Goal: Feedback & Contribution: Leave review/rating

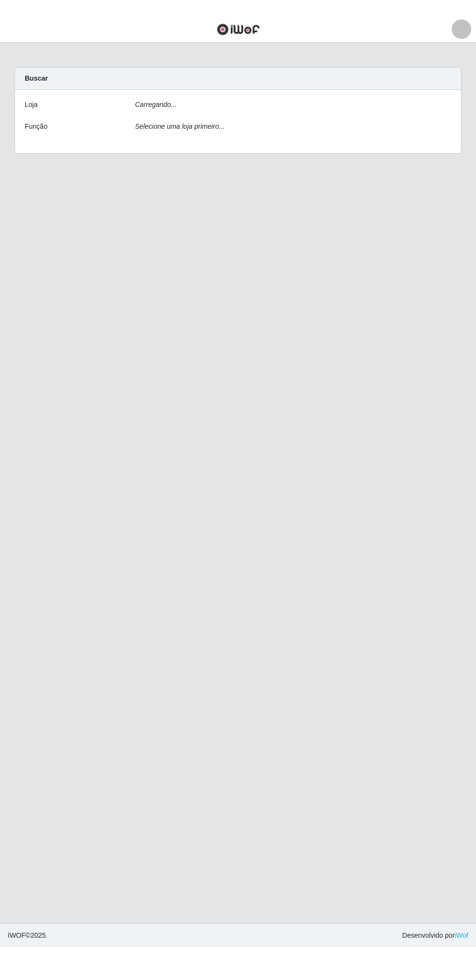
scroll to position [4, 0]
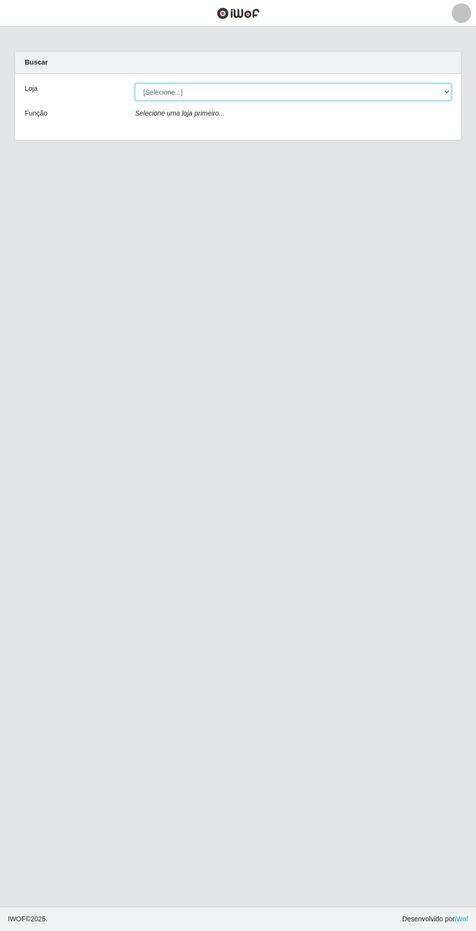
click at [172, 91] on select "[Selecione...] Extrabom - Loja 05 [GEOGRAPHIC_DATA]" at bounding box center [293, 92] width 316 height 17
select select "494"
click at [135, 84] on select "[Selecione...] Extrabom - Loja 05 [GEOGRAPHIC_DATA]" at bounding box center [293, 92] width 316 height 17
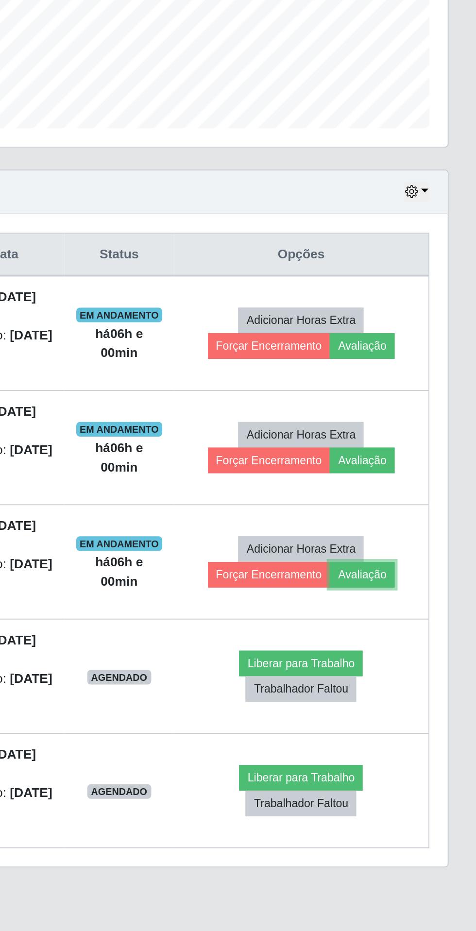
click at [426, 585] on button "Avaliação" at bounding box center [415, 584] width 34 height 14
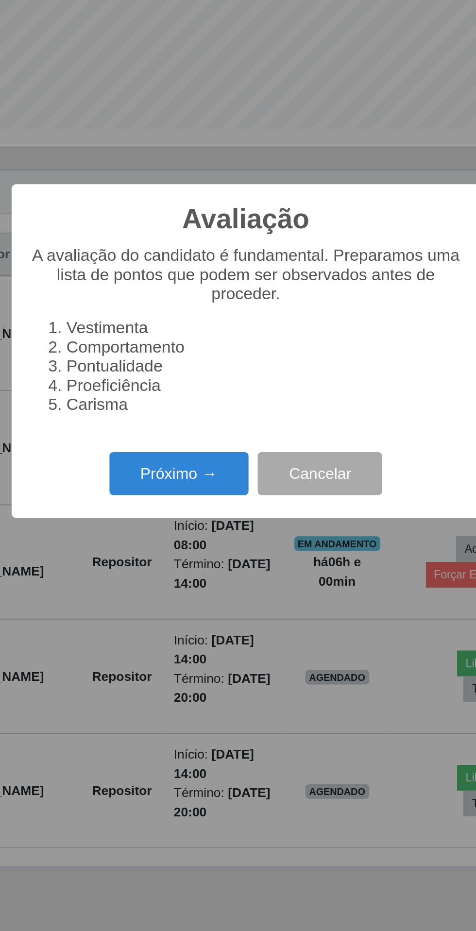
click at [217, 531] on button "Próximo →" at bounding box center [203, 530] width 74 height 23
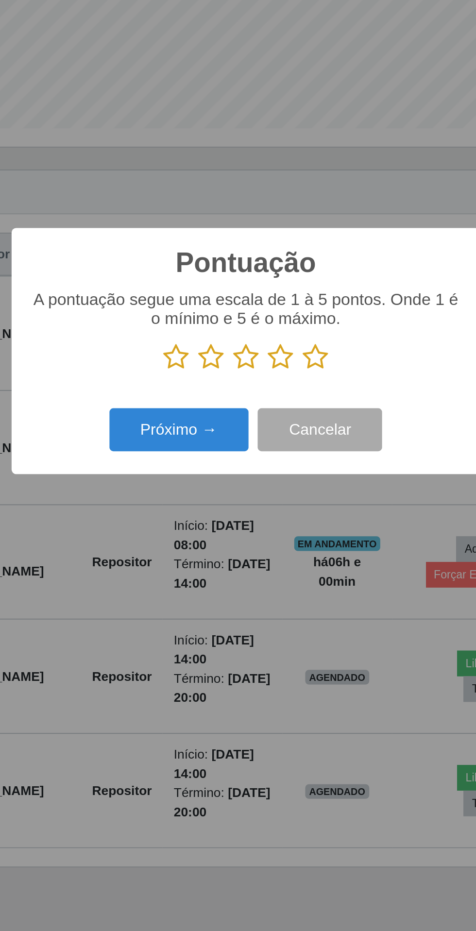
click at [272, 472] on icon at bounding box center [275, 468] width 14 height 15
click at [268, 476] on input "radio" at bounding box center [268, 476] width 0 height 0
click at [187, 504] on button "Próximo →" at bounding box center [203, 507] width 74 height 23
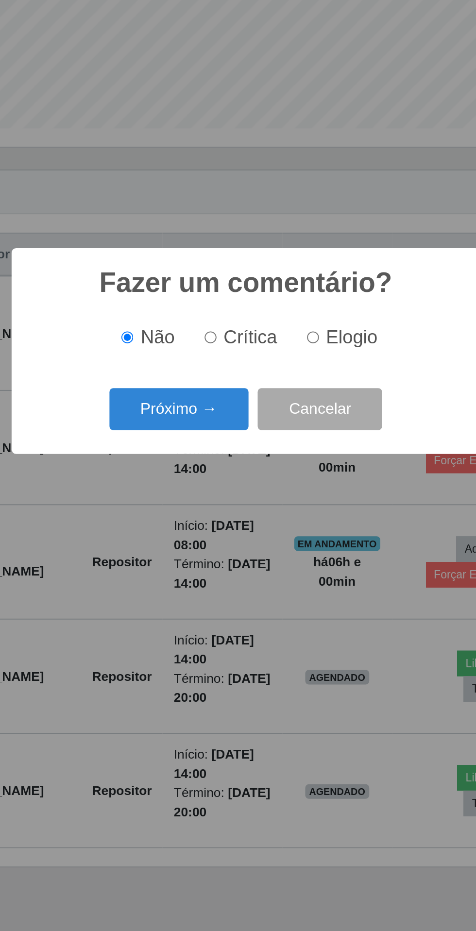
click at [277, 457] on input "Elogio" at bounding box center [273, 458] width 6 height 6
radio input "true"
click at [183, 497] on button "Próximo →" at bounding box center [203, 496] width 74 height 23
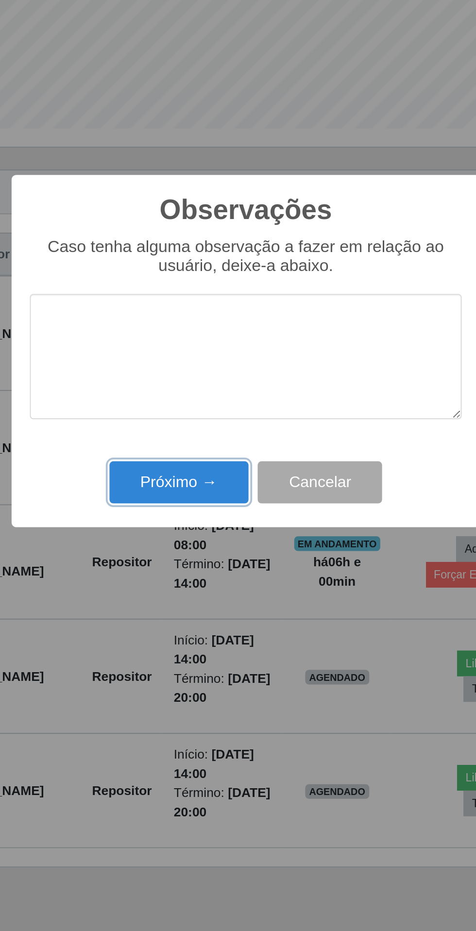
click at [188, 535] on button "Próximo →" at bounding box center [203, 535] width 74 height 23
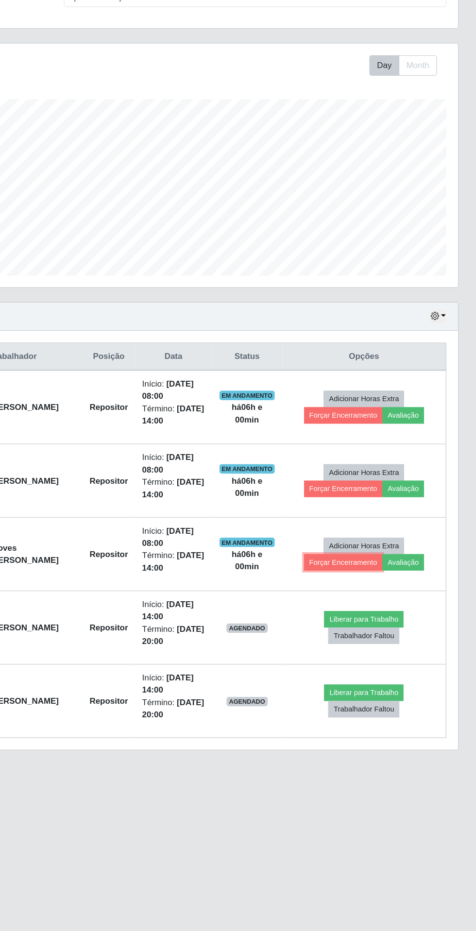
click at [367, 584] on button "Forçar Encerramento" at bounding box center [366, 584] width 65 height 14
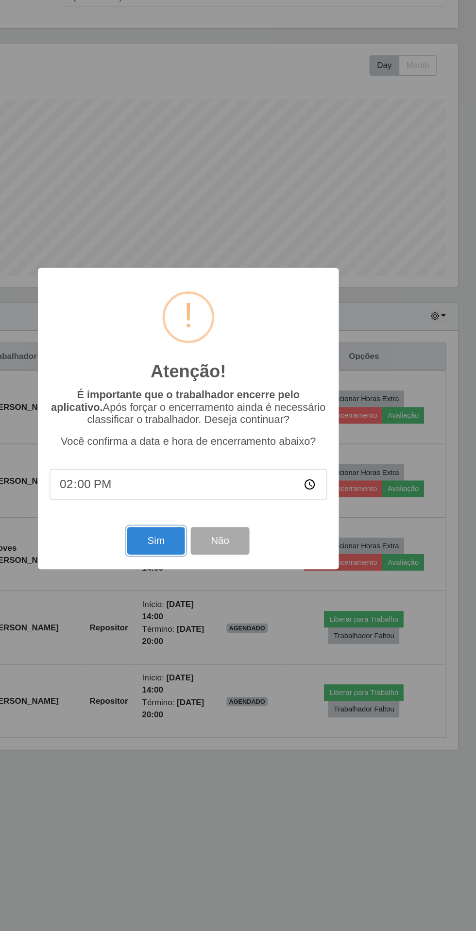
click at [212, 570] on button "Sim" at bounding box center [210, 566] width 47 height 23
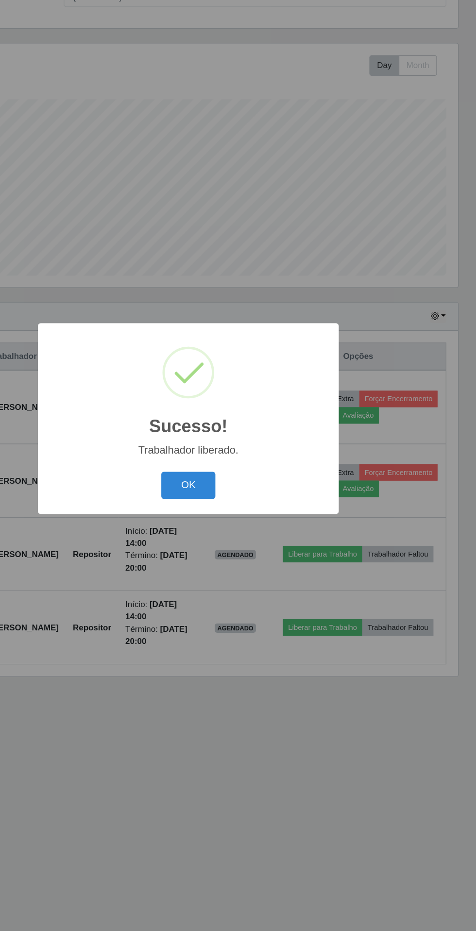
click at [241, 517] on button "OK" at bounding box center [238, 520] width 45 height 23
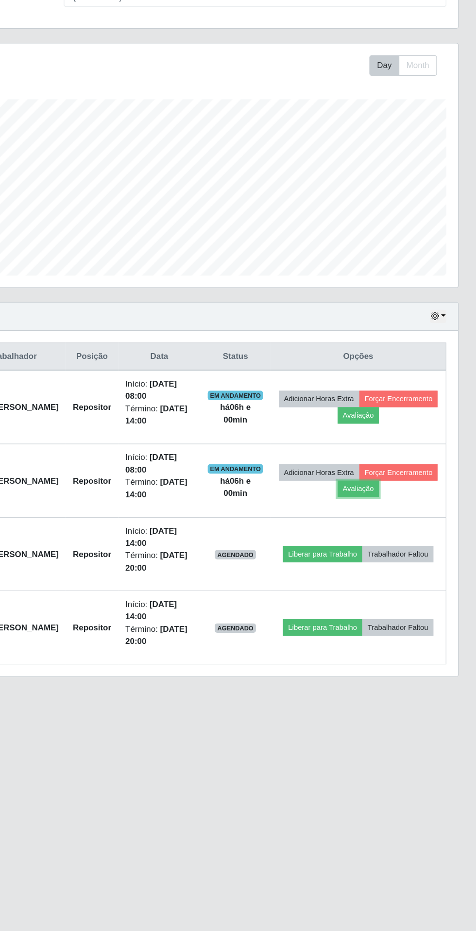
click at [396, 521] on button "Avaliação" at bounding box center [378, 524] width 34 height 14
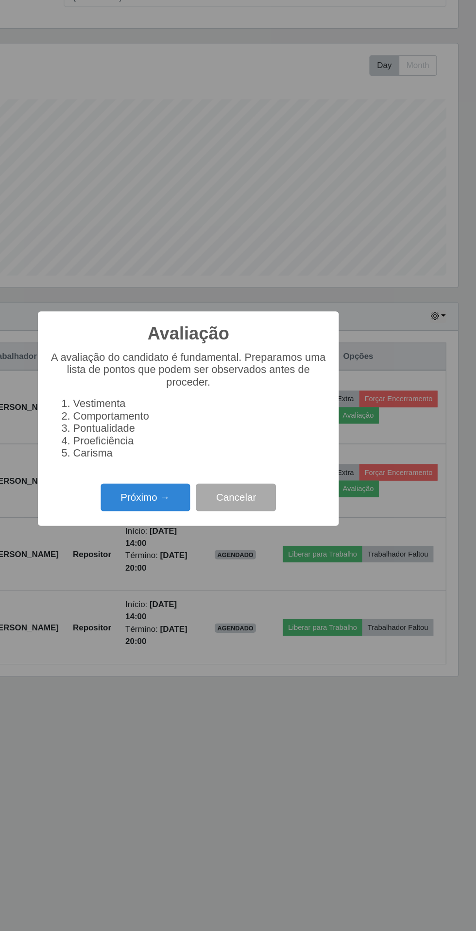
click at [203, 535] on button "Próximo →" at bounding box center [203, 530] width 74 height 23
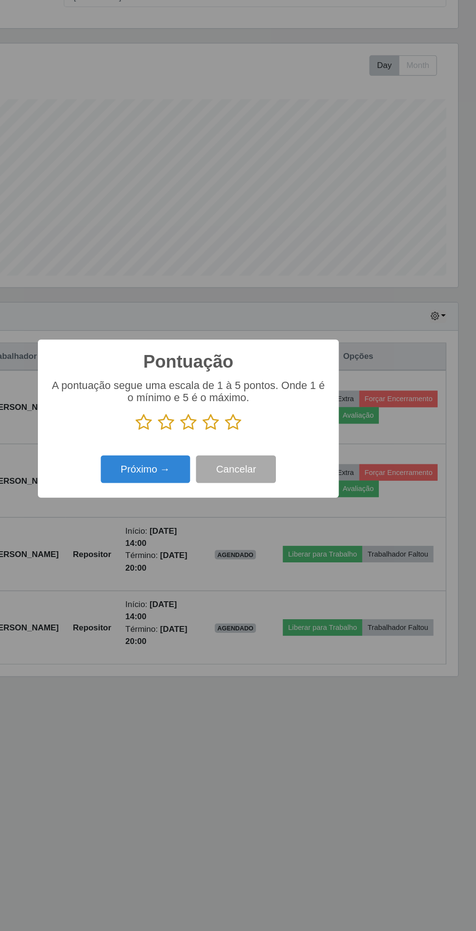
click at [205, 511] on button "Próximo →" at bounding box center [203, 507] width 74 height 23
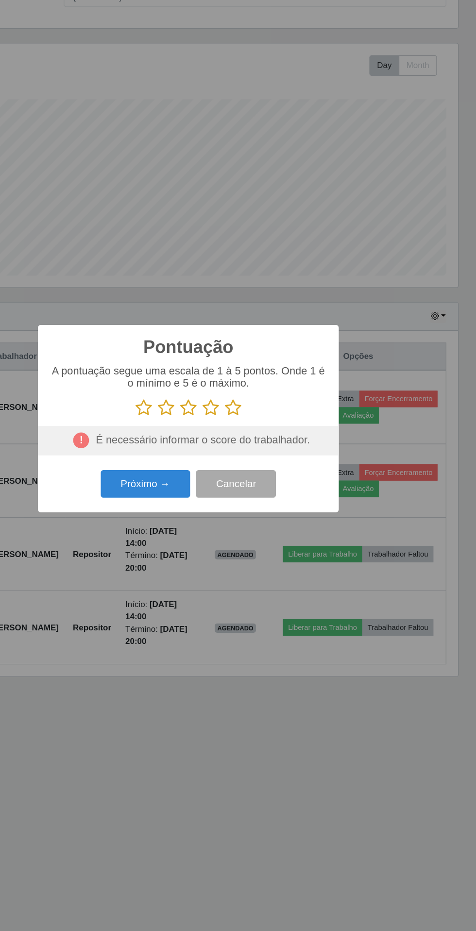
click at [275, 456] on icon at bounding box center [275, 456] width 14 height 15
click at [268, 464] on input "radio" at bounding box center [268, 464] width 0 height 0
click at [199, 518] on button "Próximo →" at bounding box center [203, 519] width 74 height 23
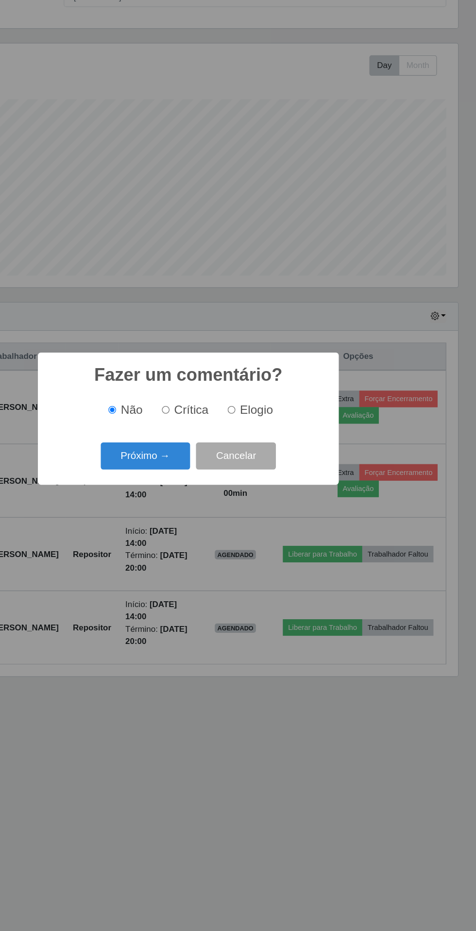
click at [201, 497] on button "Próximo →" at bounding box center [203, 496] width 74 height 23
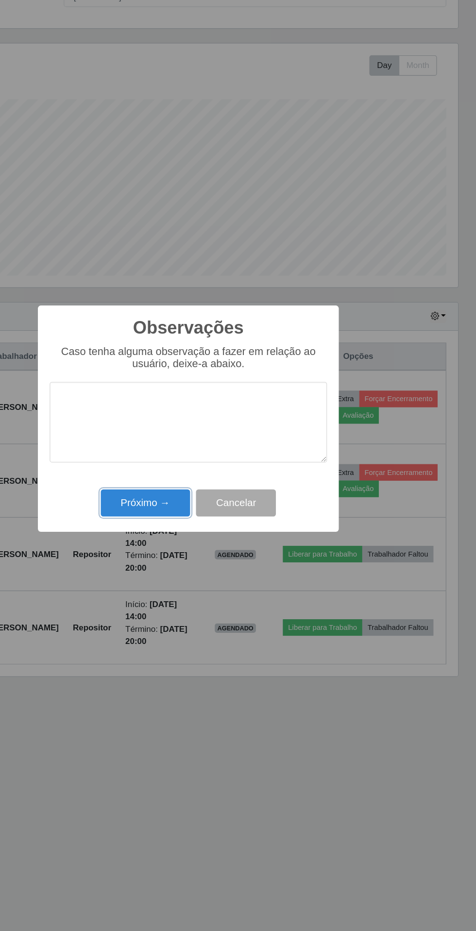
click at [193, 535] on button "Próximo →" at bounding box center [203, 535] width 74 height 23
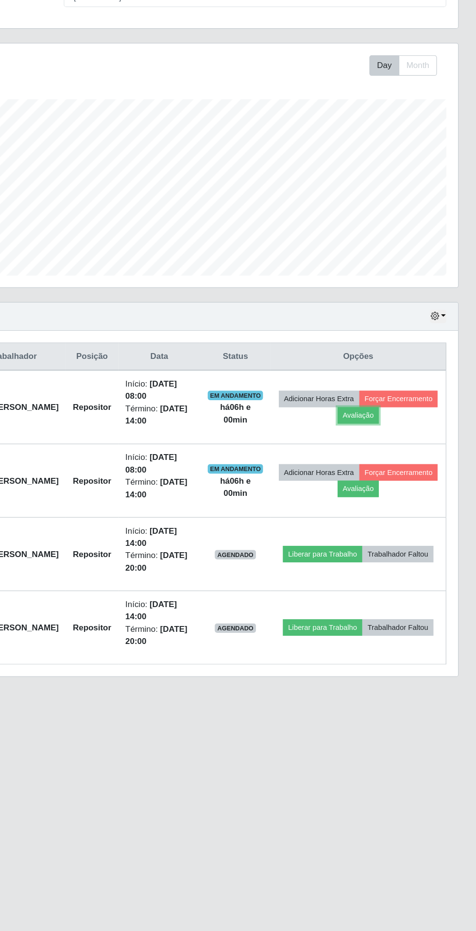
click at [396, 463] on button "Avaliação" at bounding box center [378, 463] width 34 height 14
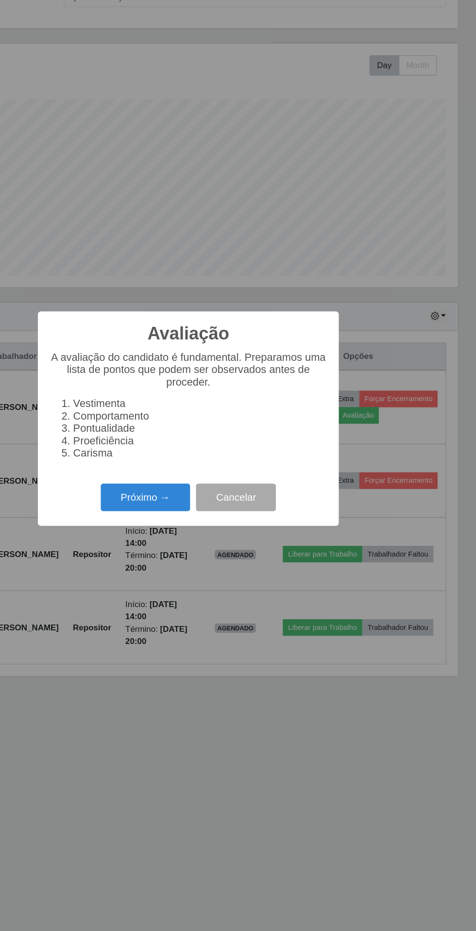
click at [188, 535] on button "Próximo →" at bounding box center [203, 530] width 74 height 23
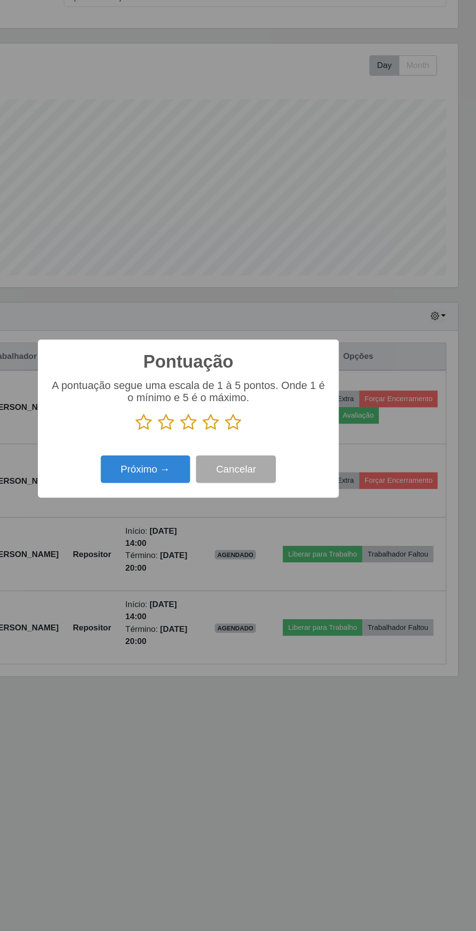
click at [278, 467] on icon at bounding box center [275, 468] width 14 height 15
click at [268, 476] on input "radio" at bounding box center [268, 476] width 0 height 0
click at [199, 509] on button "Próximo →" at bounding box center [203, 507] width 74 height 23
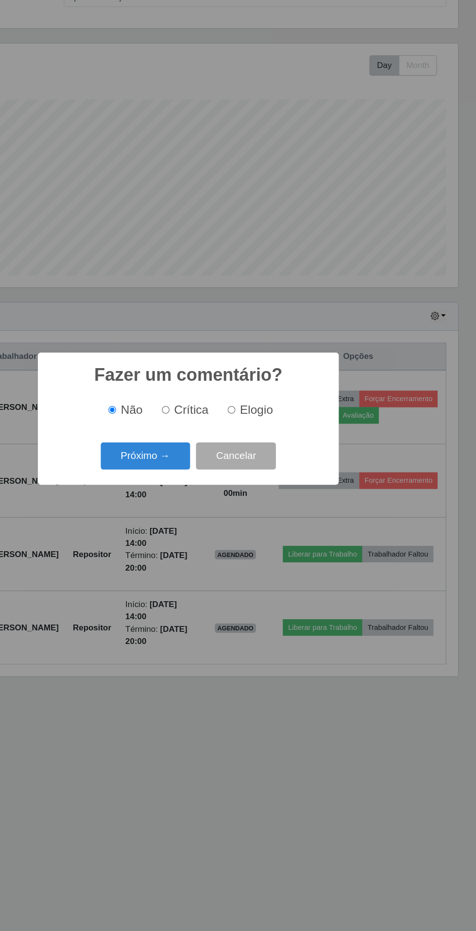
click at [202, 507] on button "Próximo →" at bounding box center [203, 496] width 74 height 23
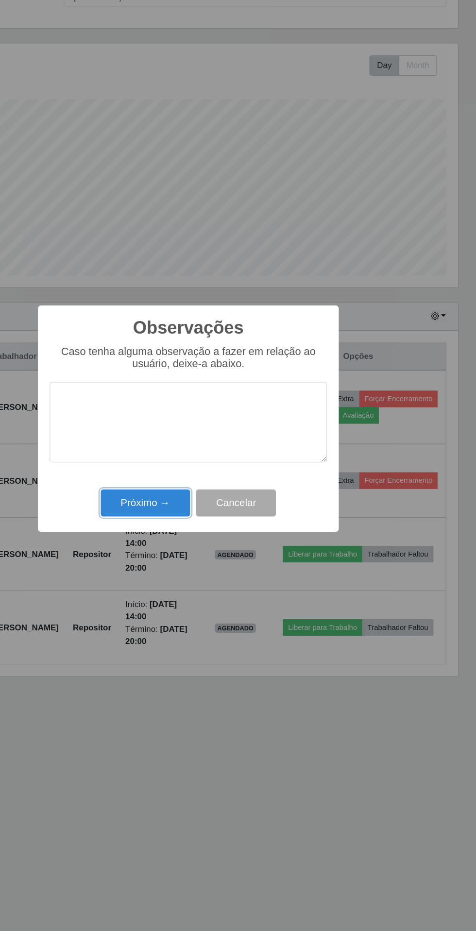
click at [206, 536] on button "Próximo →" at bounding box center [203, 535] width 74 height 23
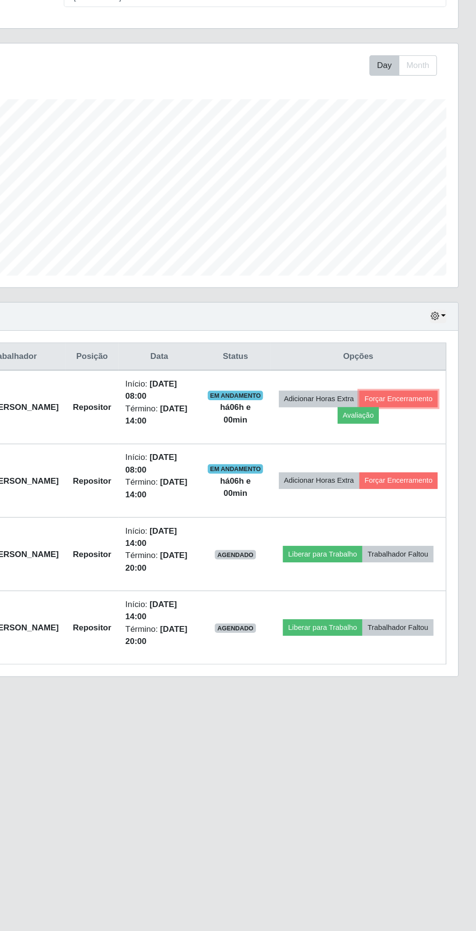
click at [379, 456] on button "Forçar Encerramento" at bounding box center [411, 449] width 65 height 14
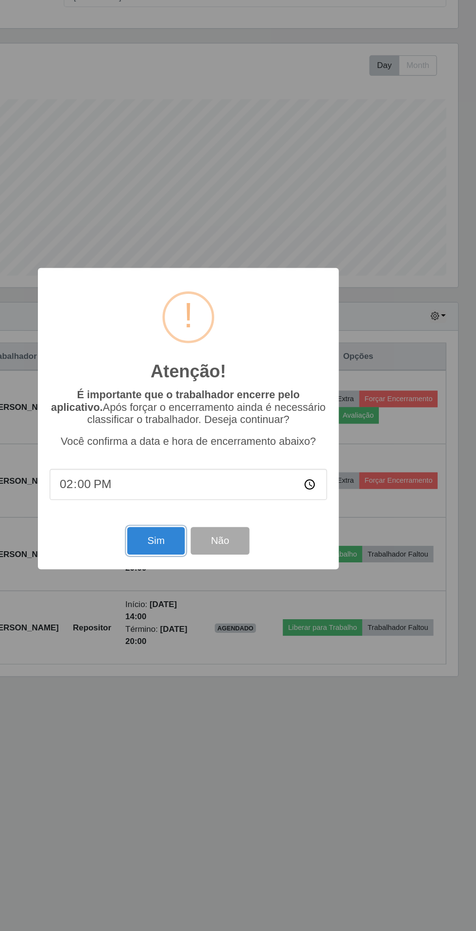
click at [193, 568] on button "Sim" at bounding box center [210, 566] width 47 height 23
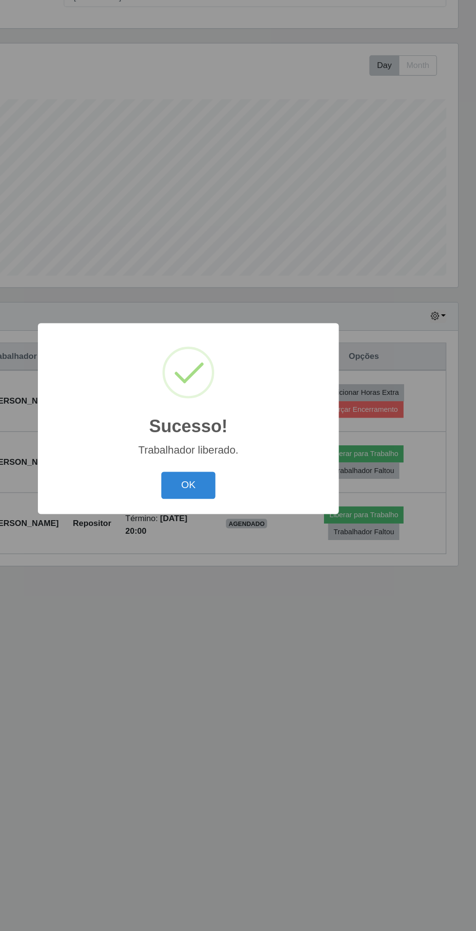
click at [241, 520] on button "OK" at bounding box center [238, 520] width 45 height 23
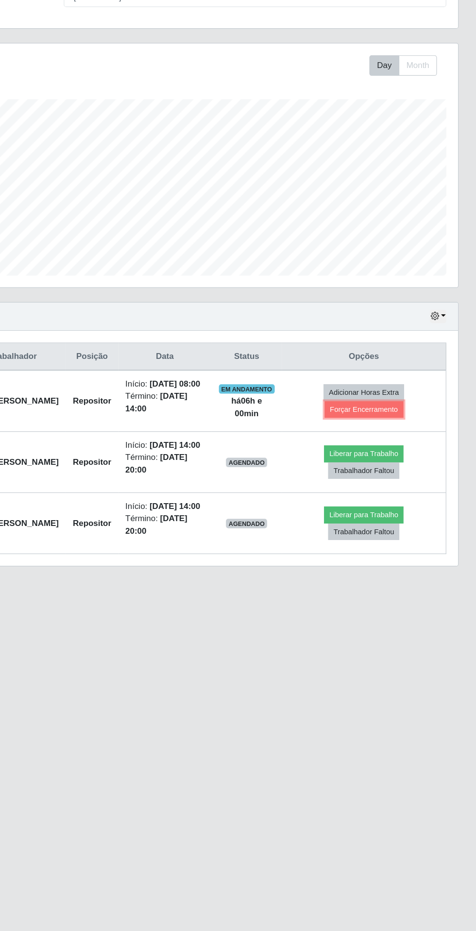
click at [397, 462] on button "Forçar Encerramento" at bounding box center [383, 458] width 65 height 14
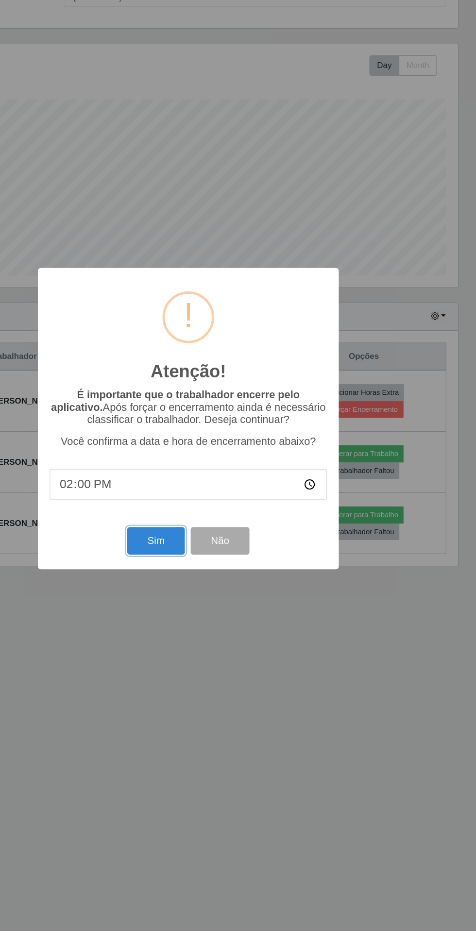
click at [211, 567] on button "Sim" at bounding box center [210, 566] width 47 height 23
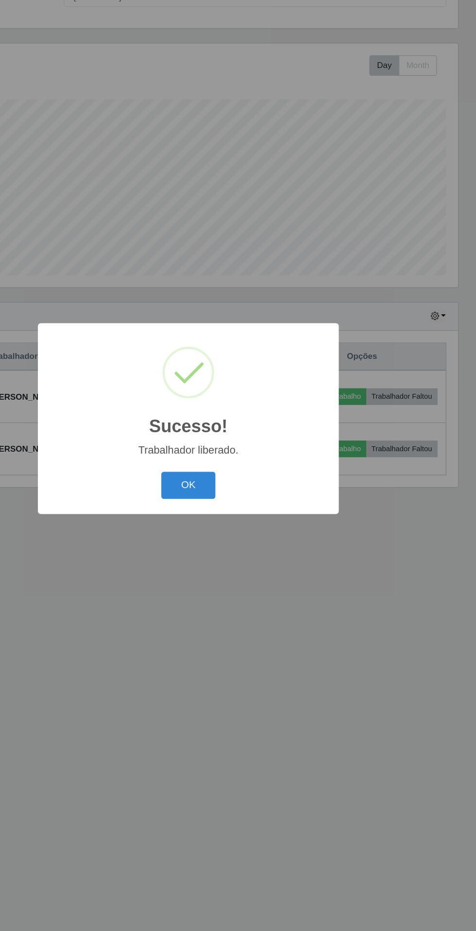
click at [238, 521] on button "OK" at bounding box center [238, 520] width 45 height 23
